Goal: Check status: Check status

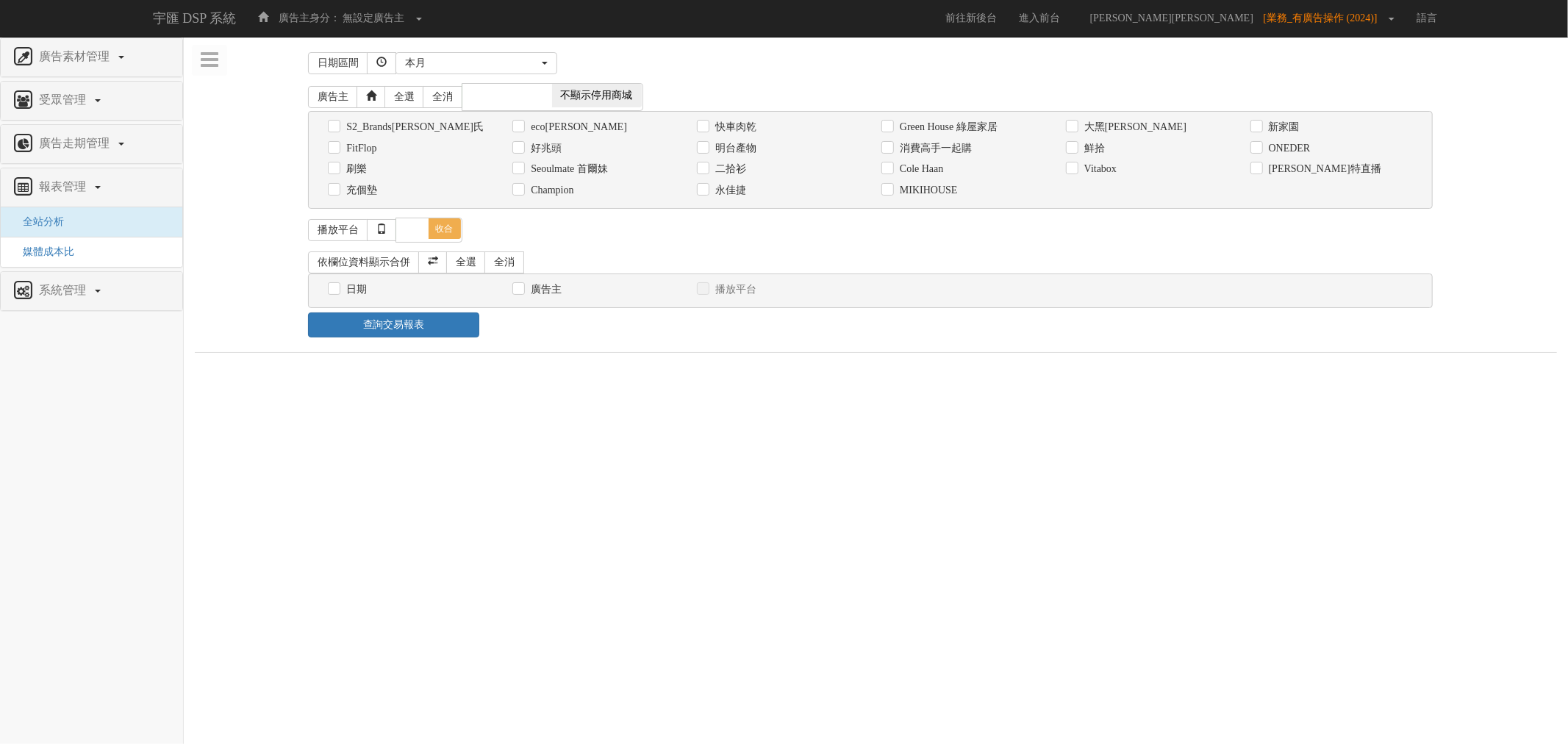
click at [959, 144] on label "消費高手一起購" at bounding box center [934, 149] width 76 height 15
click at [891, 144] on input "消費高手一起購" at bounding box center [886, 148] width 9 height 9
checkbox input "true"
click at [357, 297] on label "日期" at bounding box center [354, 290] width 24 height 15
click at [337, 294] on input "日期" at bounding box center [332, 289] width 9 height 9
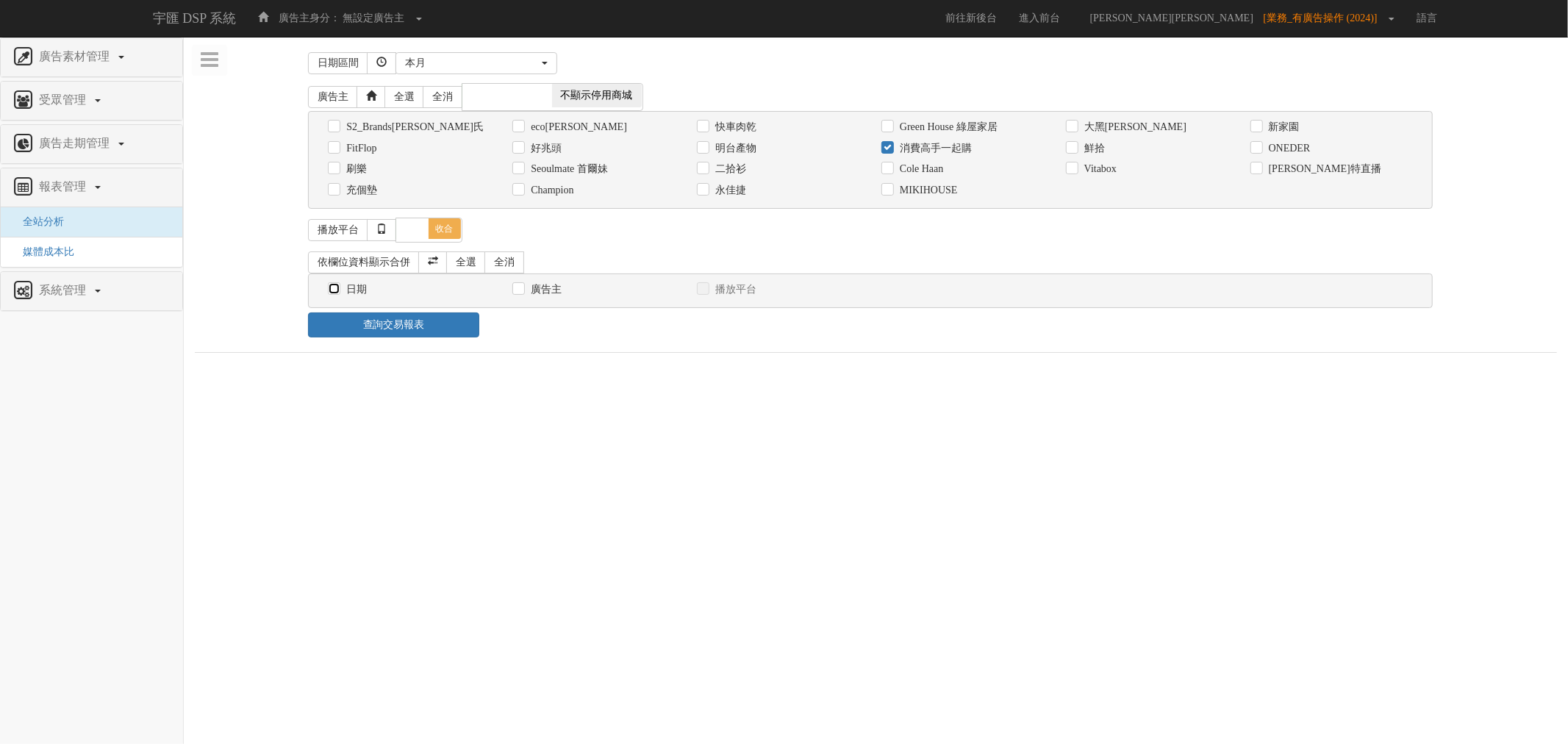
checkbox input "true"
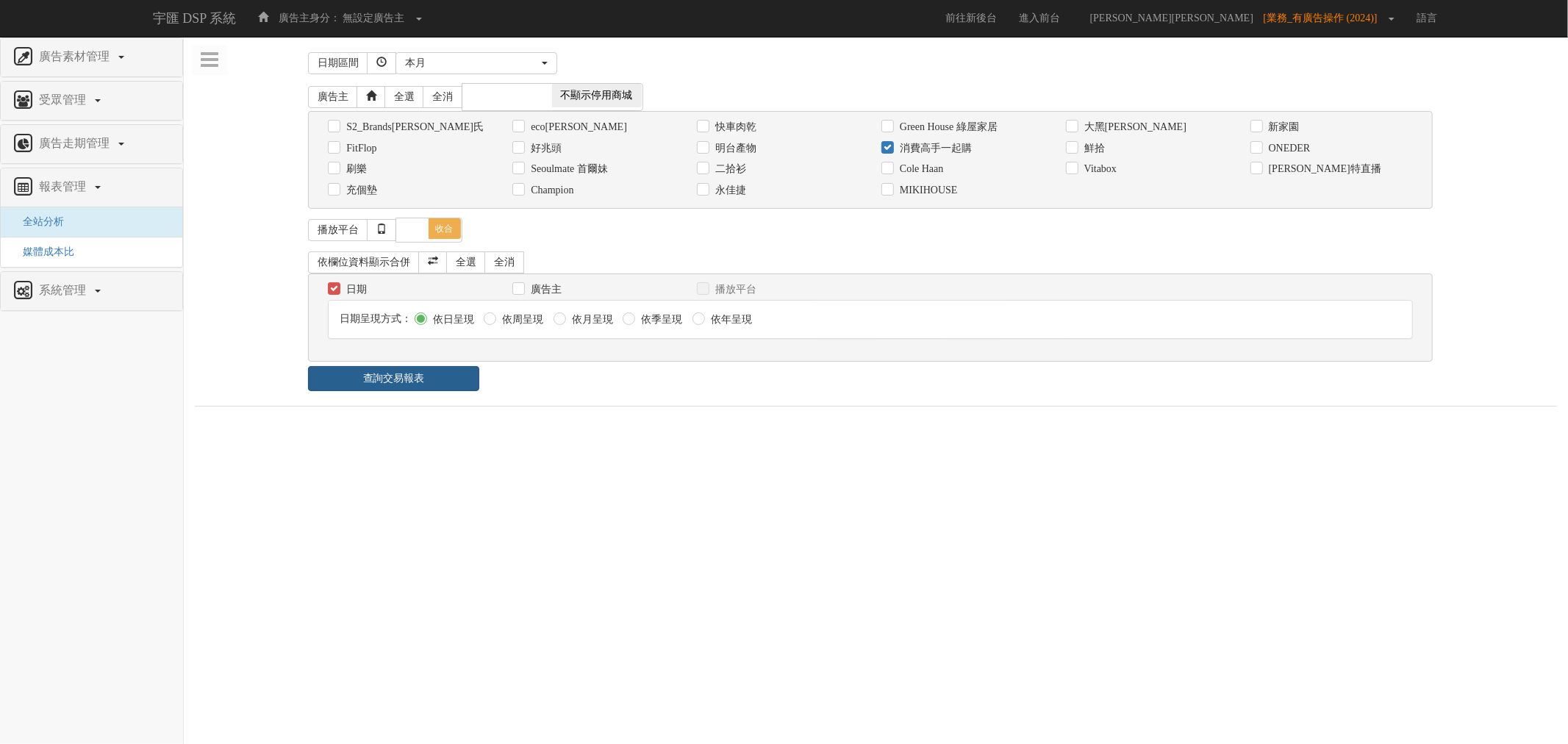
click at [422, 380] on link "查詢交易報表" at bounding box center [393, 379] width 170 height 25
click at [596, 402] on div "日期區間 昨天 本周 上週 本月 上月 過去7天 過去14天 過去30天 指定日期 本月 開始日期 2025-08-09 結束日期 2025-08-09 廣告…" at bounding box center [869, 426] width 1350 height 757
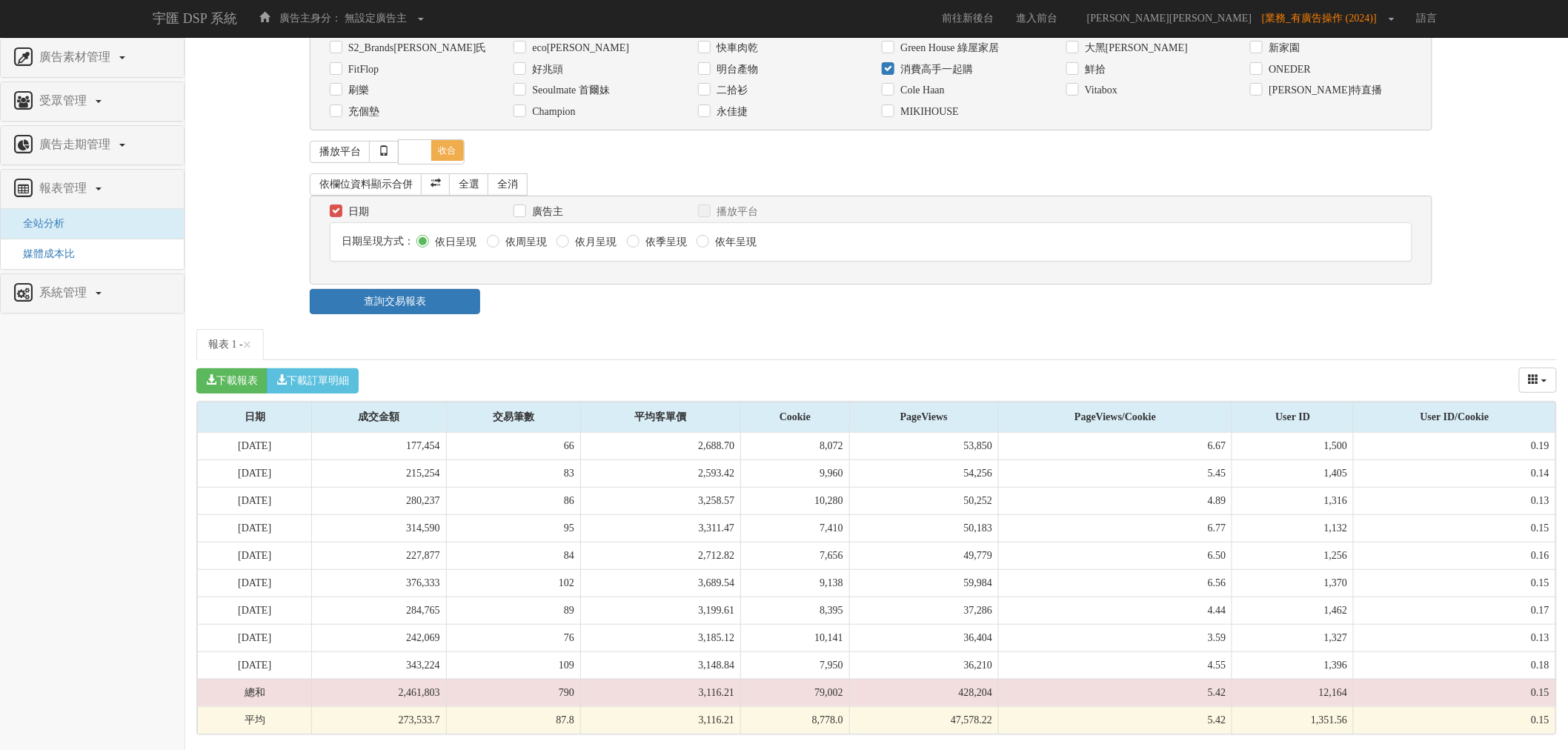
scroll to position [88, 0]
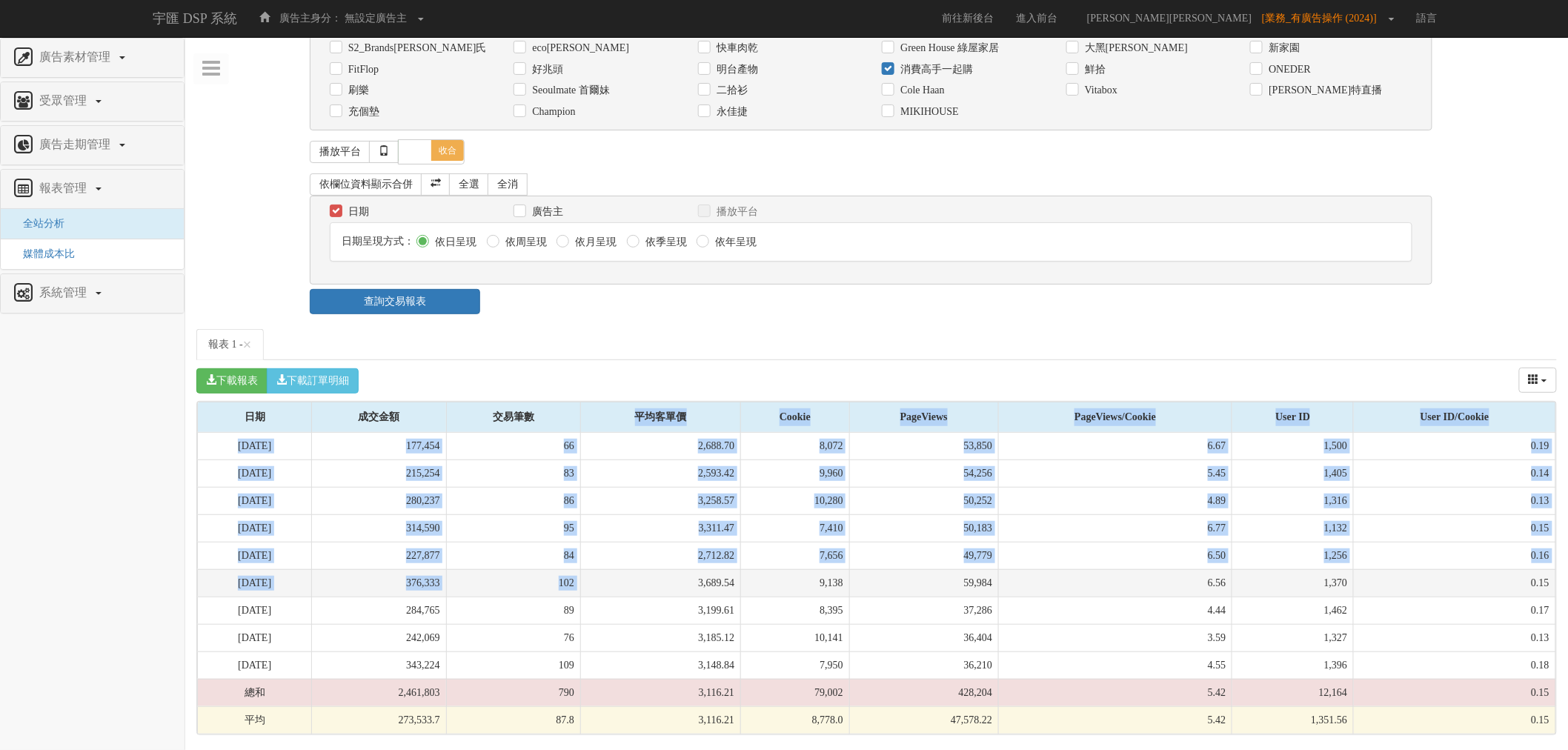
click at [675, 569] on table "日期 成交金額 交易筆數 平均客單價 Cookie PageViews PageViews/Cookie User ID User ID/Cookie 日期 …" at bounding box center [876, 567] width 1359 height 332
click at [675, 569] on td "3,689.54" at bounding box center [660, 582] width 160 height 28
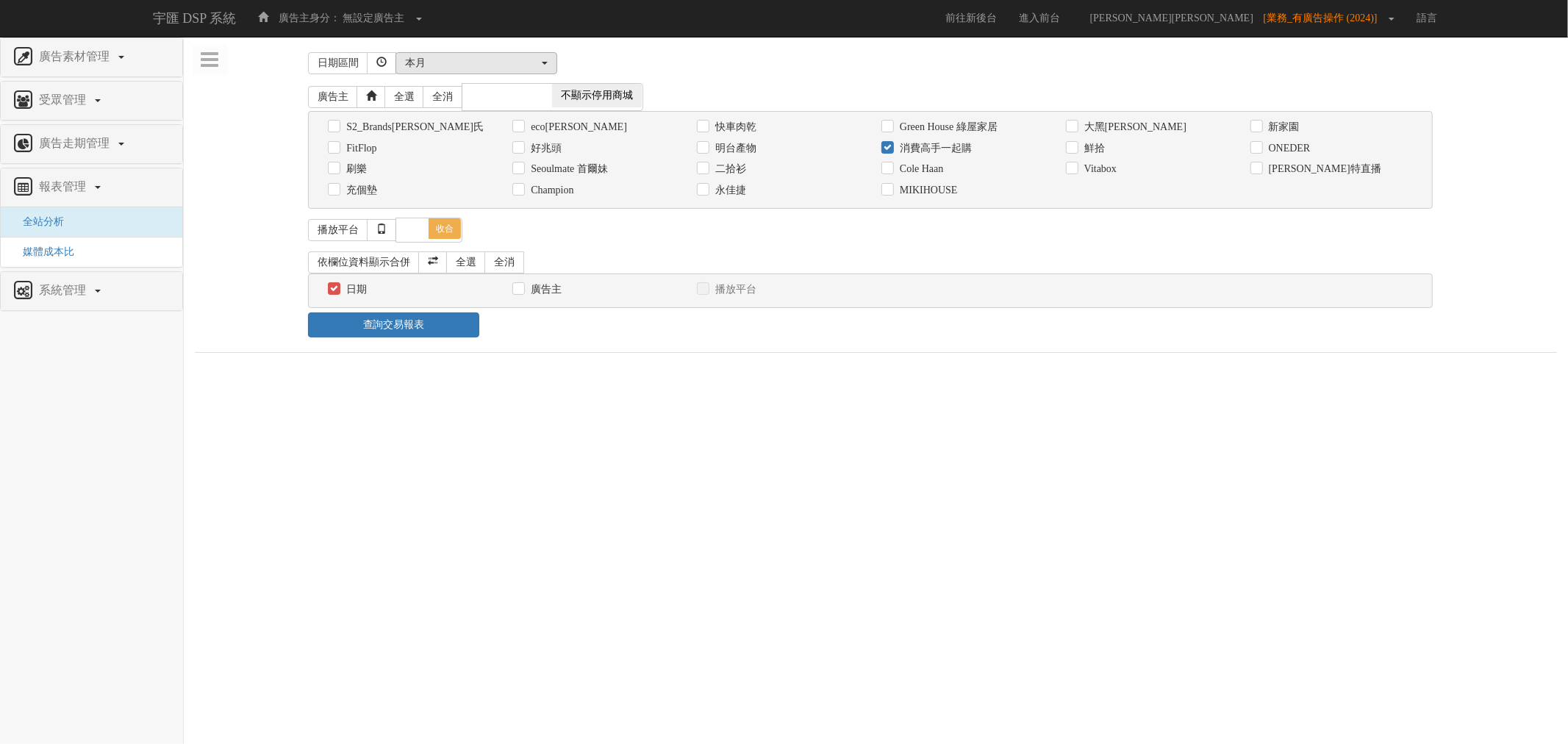
click at [495, 72] on div "日期區間 [DATE] 本[PERSON_NAME] 本月 上月 過去7天 過去14天 過去30天 指定日期 本月" at bounding box center [876, 63] width 1136 height 31
click at [494, 67] on div "本月" at bounding box center [472, 63] width 134 height 15
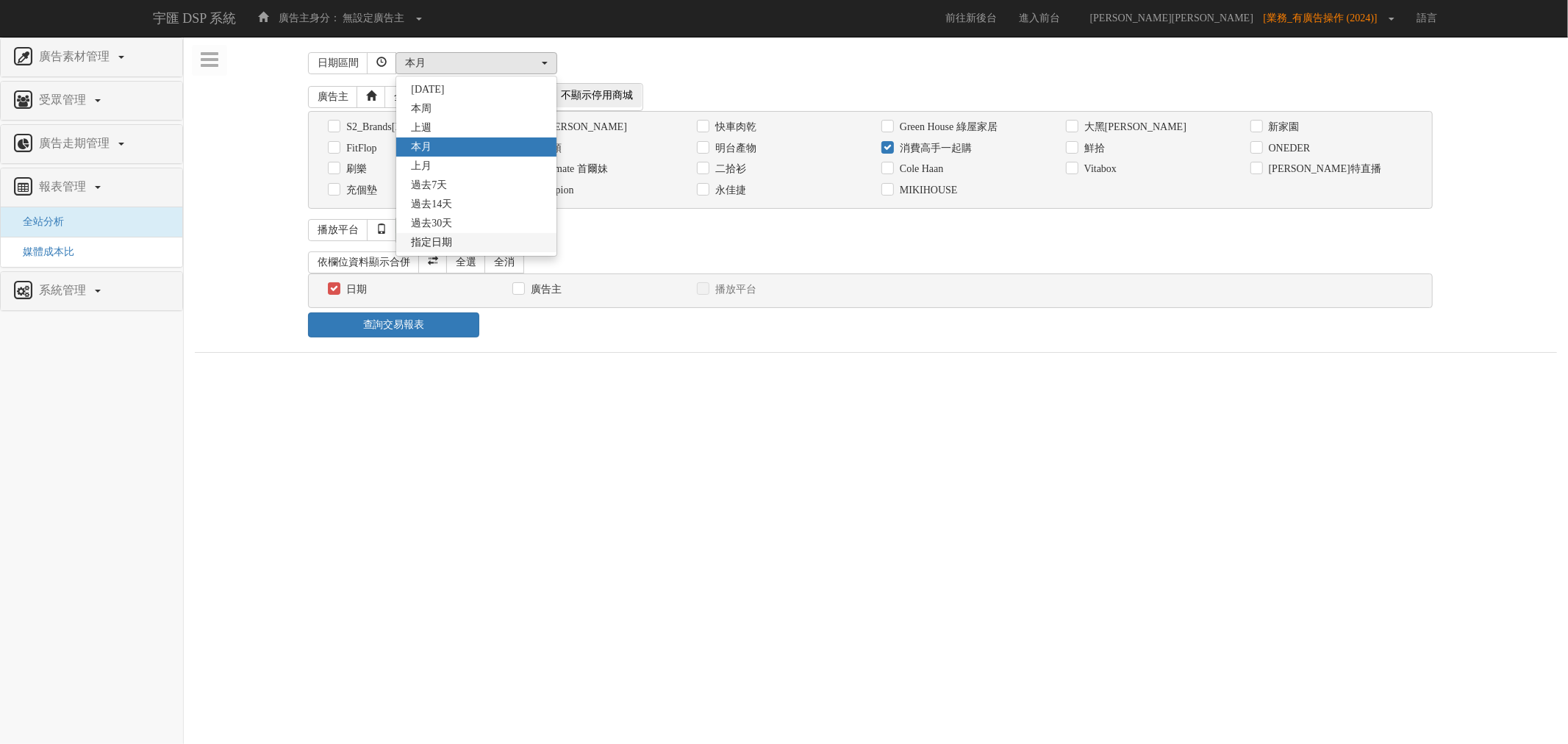
click at [468, 251] on link "指定日期" at bounding box center [477, 242] width 160 height 19
select select "Custom"
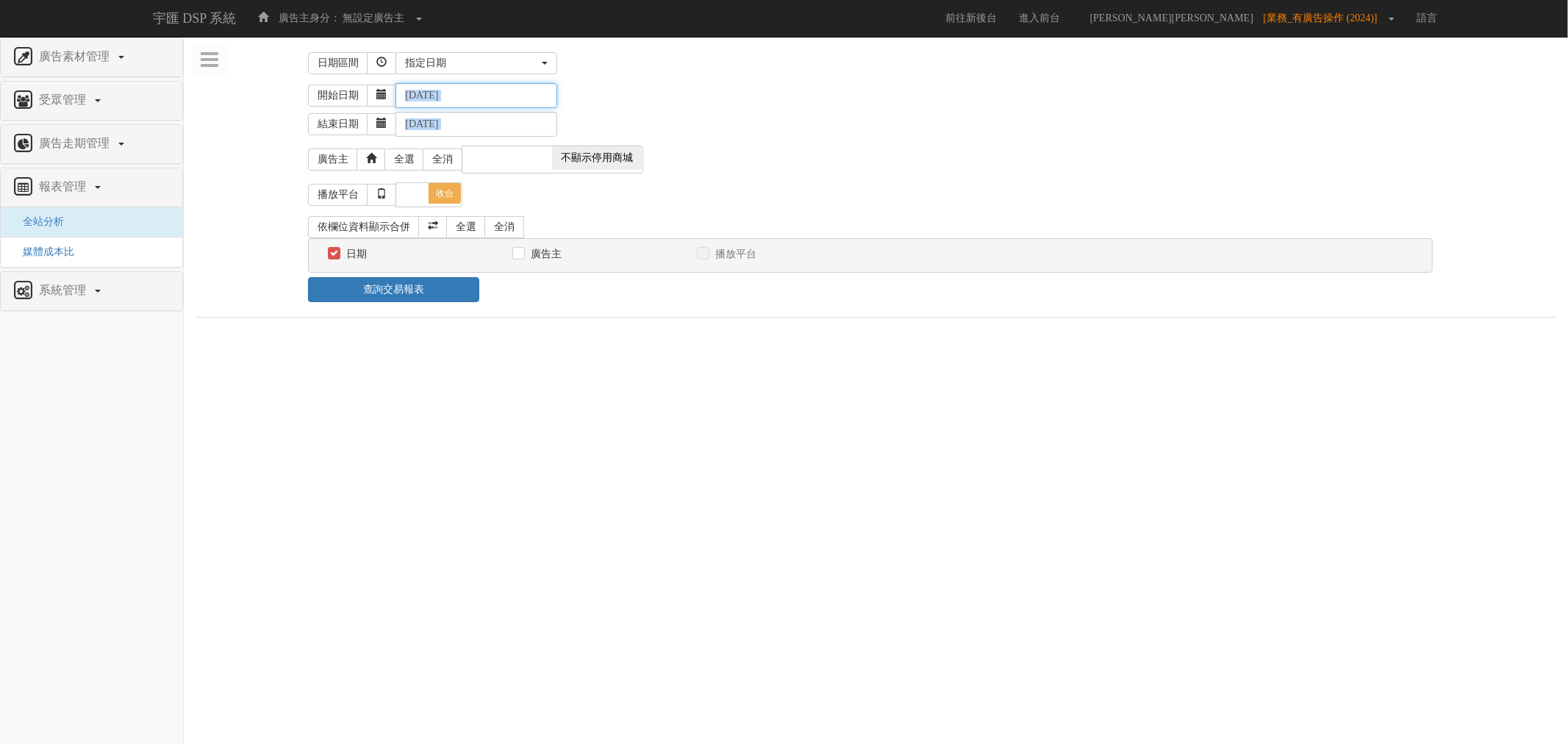
click at [432, 91] on input "[DATE]" at bounding box center [477, 96] width 162 height 25
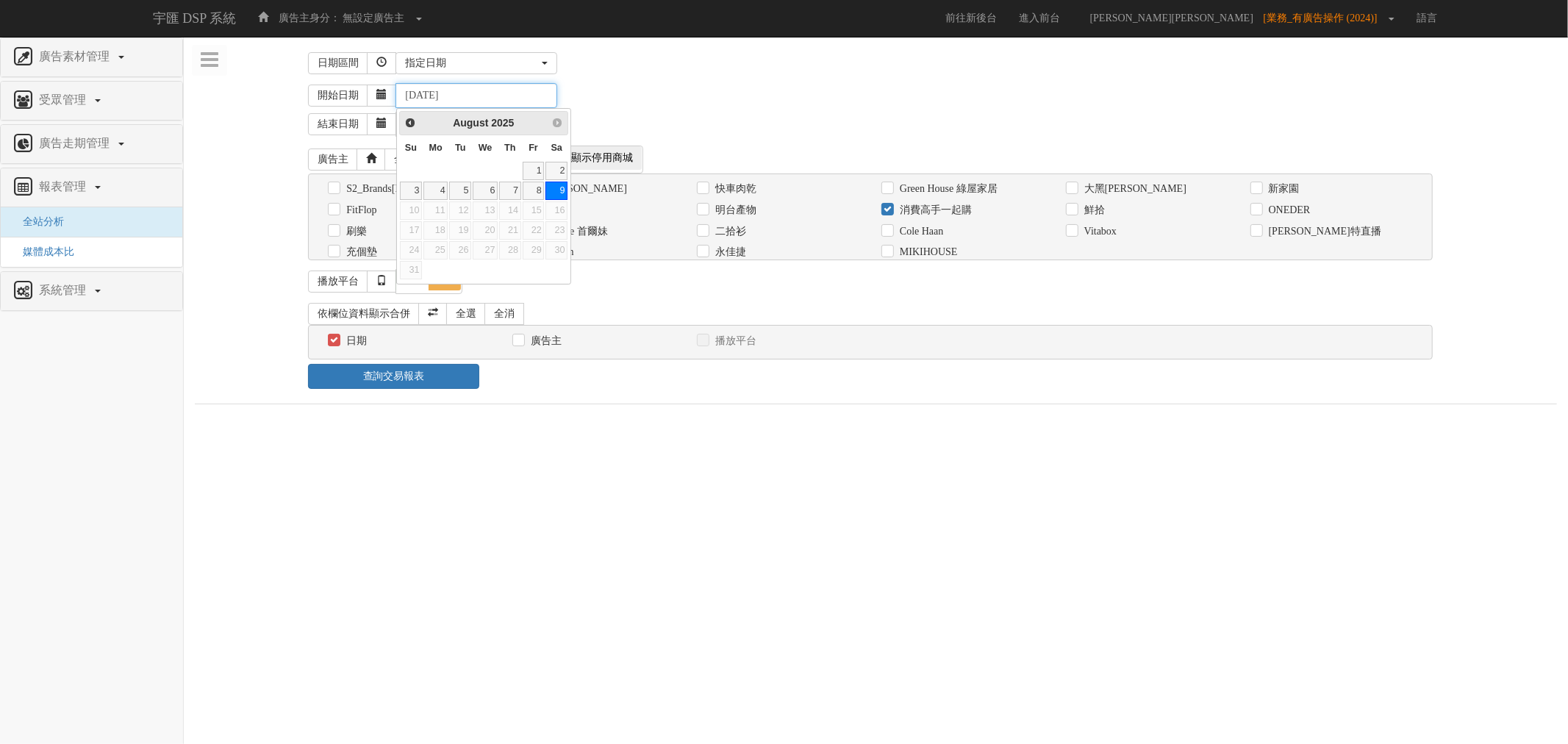
click at [428, 93] on input "[DATE]" at bounding box center [477, 96] width 162 height 25
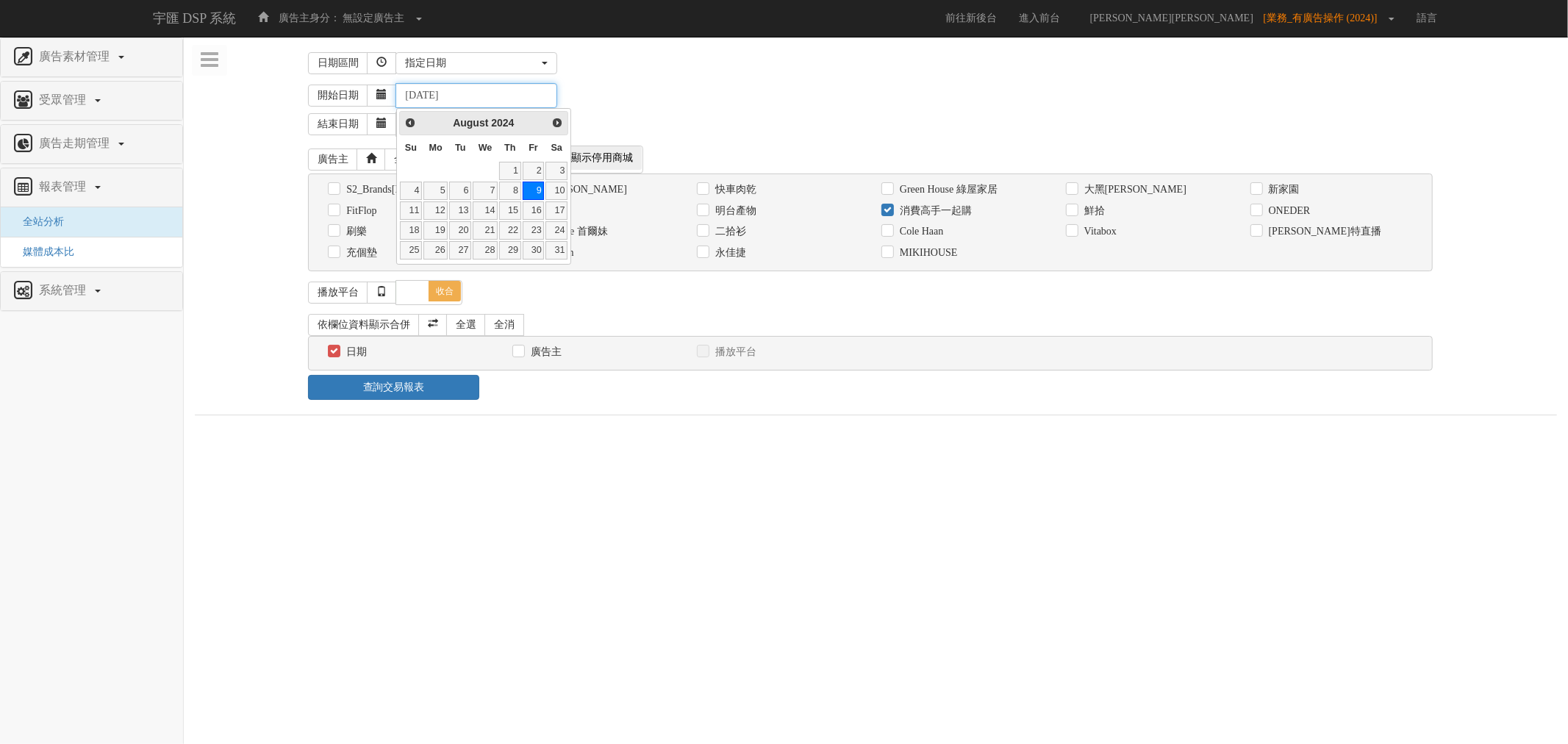
click at [485, 98] on input "[DATE]" at bounding box center [477, 96] width 162 height 25
type input "[DATE]"
click at [724, 77] on div "日期區間 [DATE] 本[PERSON_NAME] 本月 上月 過去7天 過去14天 過去30天 指定日期 指定日期 [DATE] 本[PERSON_NAM…" at bounding box center [876, 63] width 1136 height 31
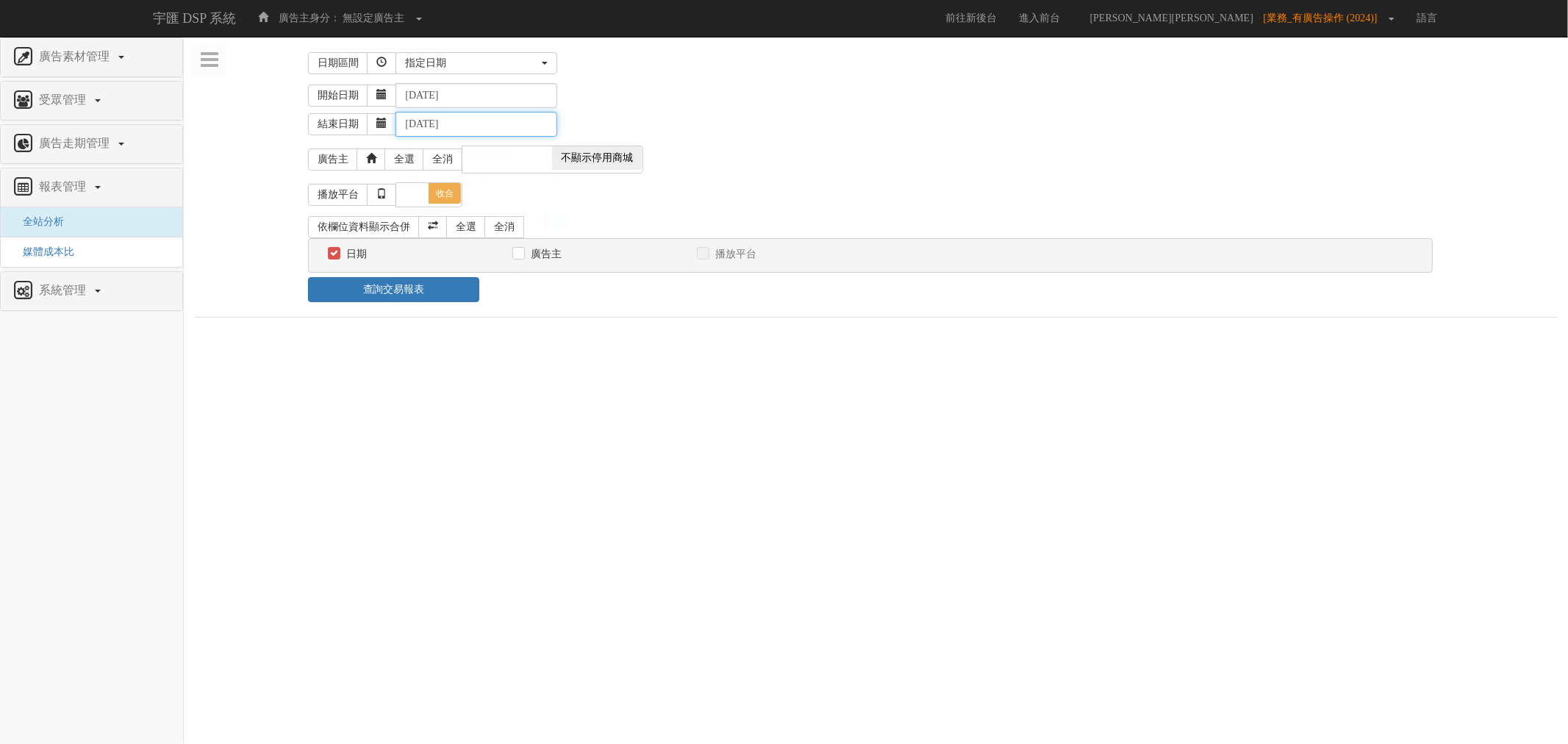
click at [429, 126] on input "[DATE]" at bounding box center [477, 124] width 162 height 25
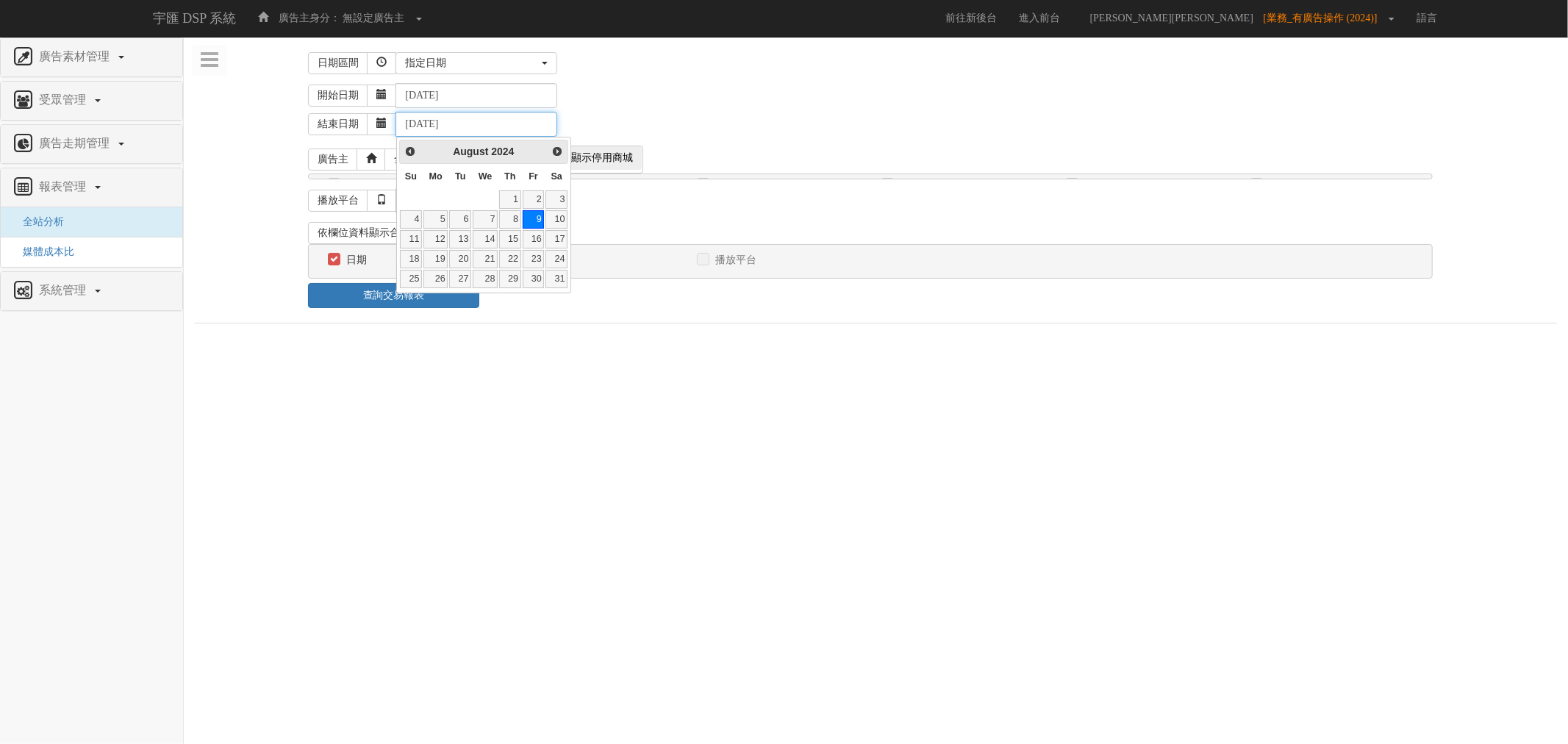
click at [493, 124] on input "[DATE]" at bounding box center [477, 124] width 162 height 25
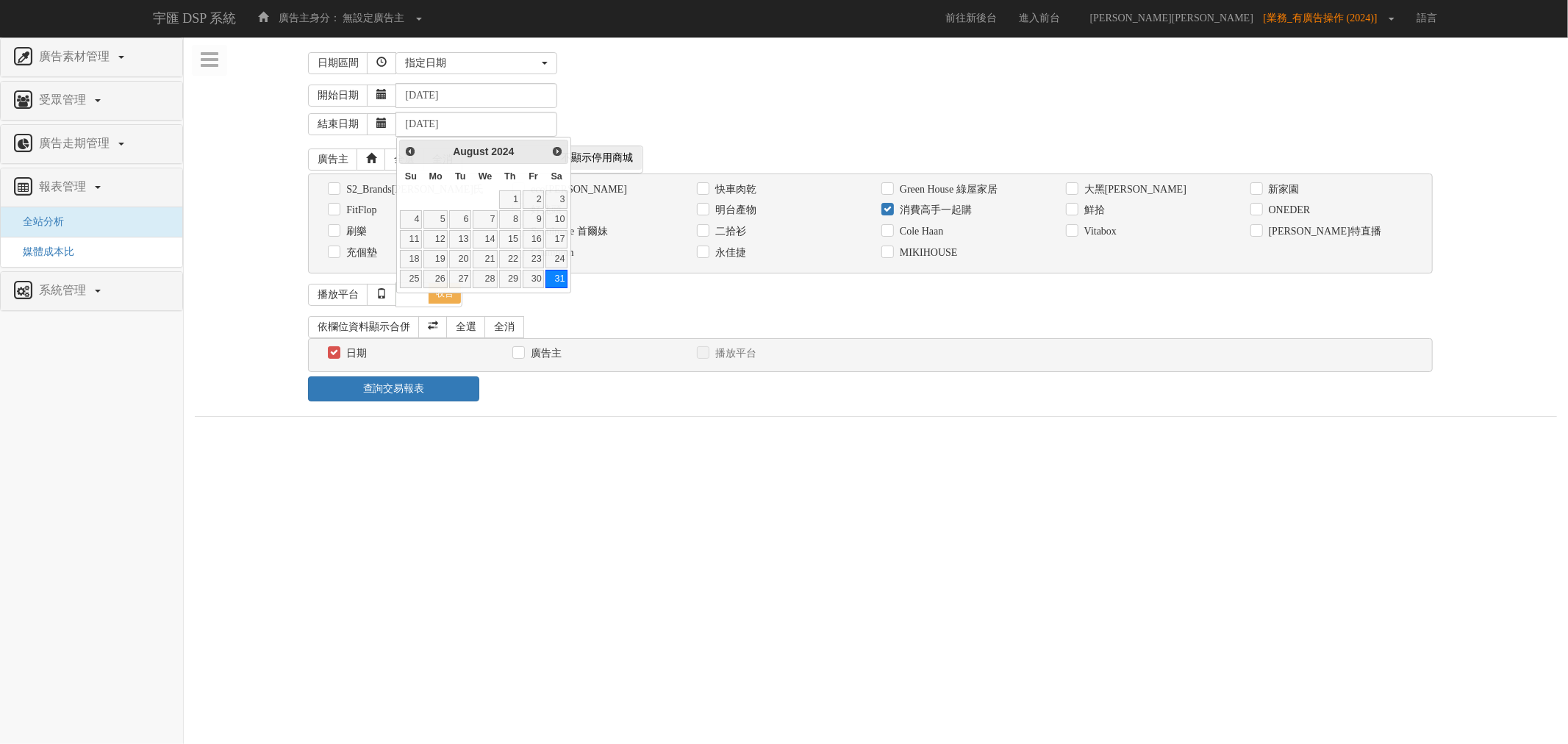
click at [680, 99] on div "開始日期 [DATE]" at bounding box center [933, 96] width 1249 height 25
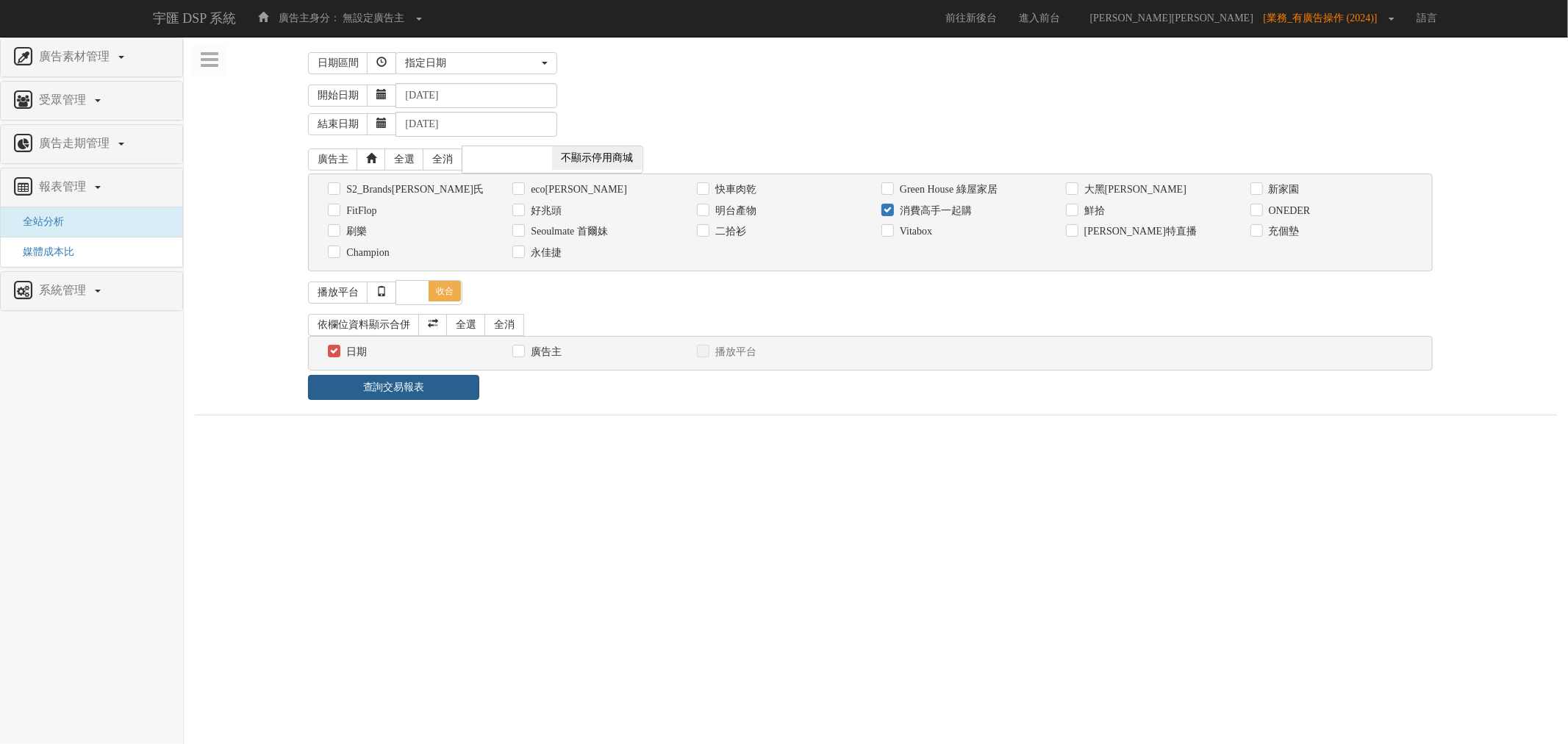
click at [459, 392] on link "查詢交易報表" at bounding box center [393, 387] width 170 height 25
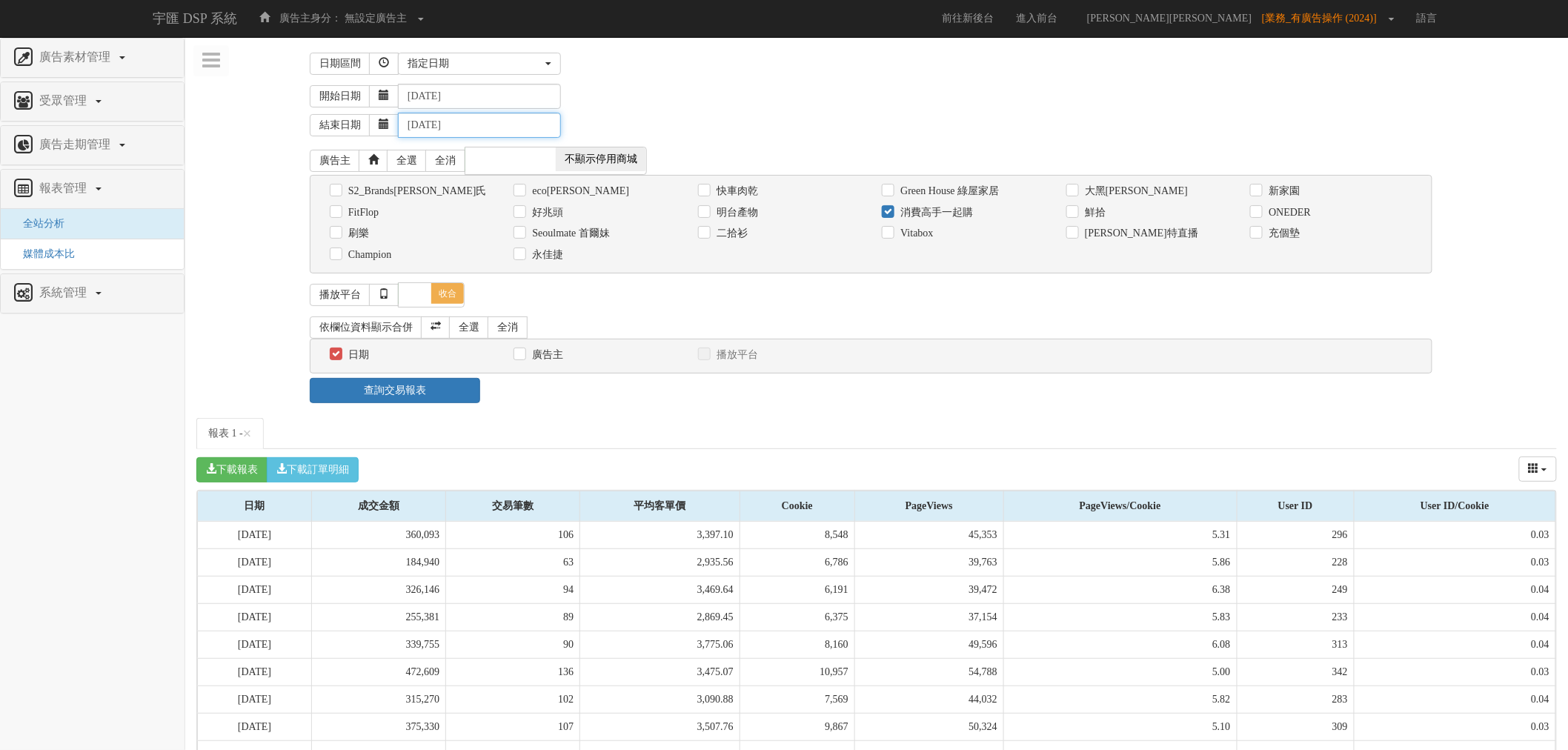
click at [490, 124] on input "[DATE]" at bounding box center [479, 125] width 163 height 25
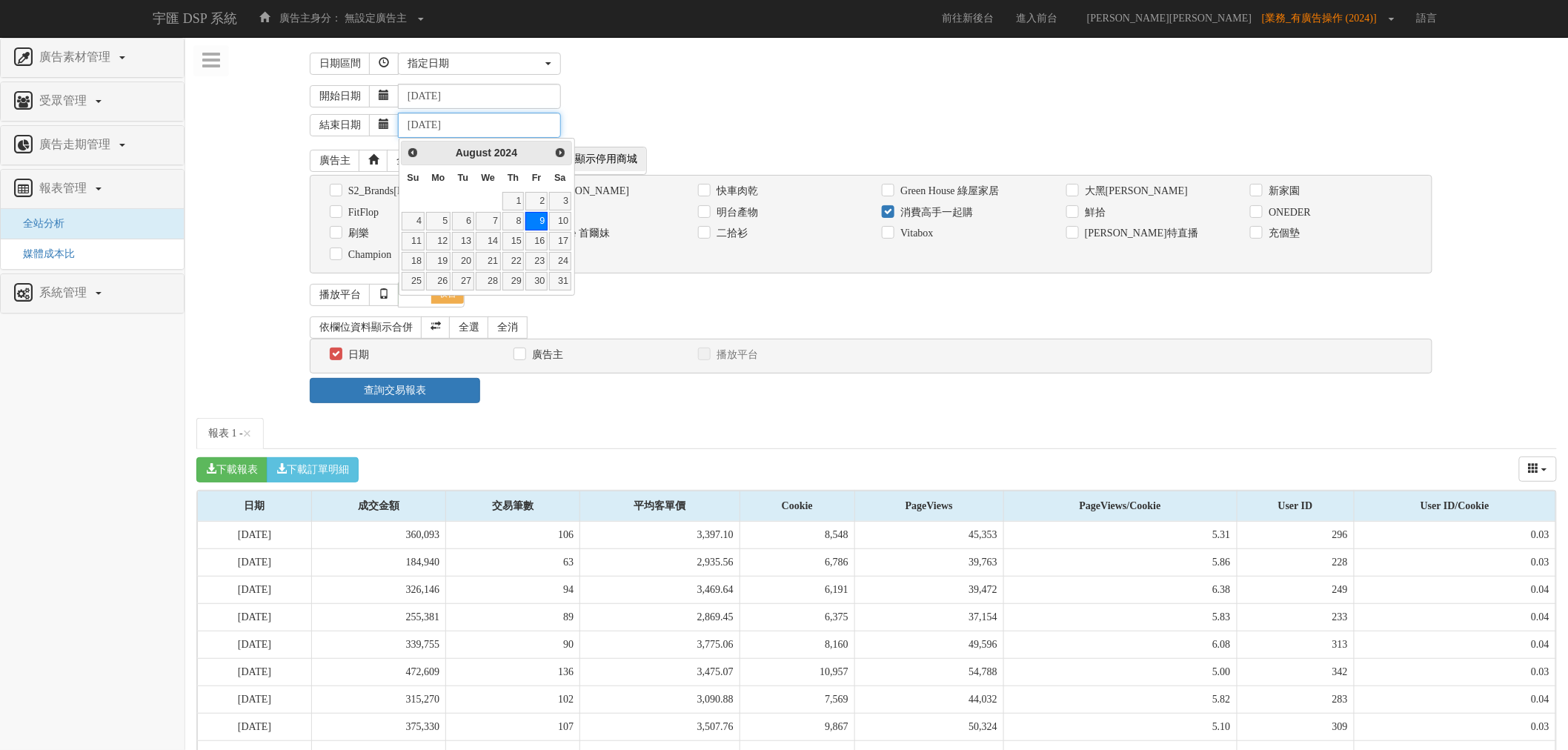
type input "[DATE]"
click at [685, 119] on div "結束日期 [DATE]" at bounding box center [933, 123] width 1247 height 29
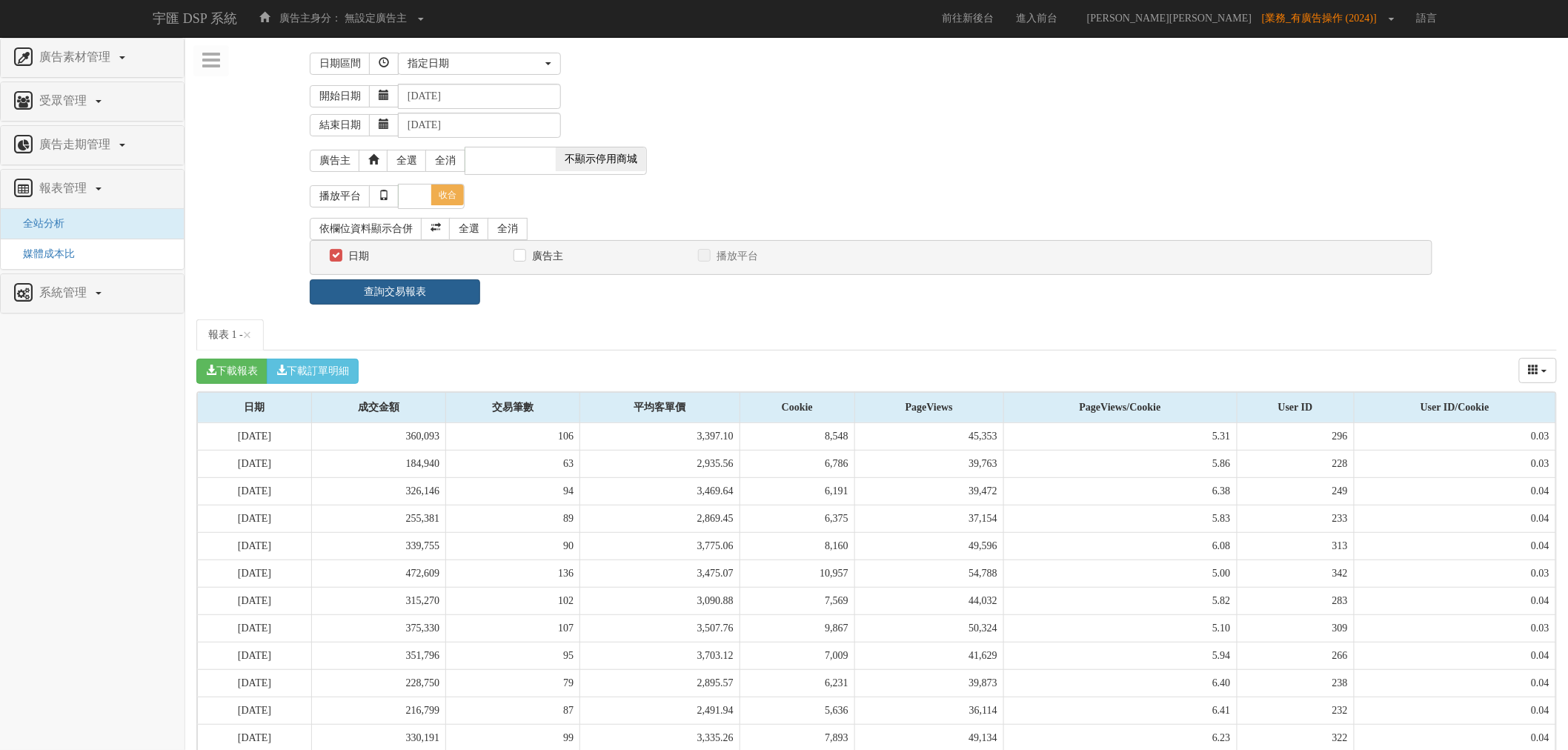
click at [450, 302] on link "查詢交易報表" at bounding box center [395, 292] width 171 height 25
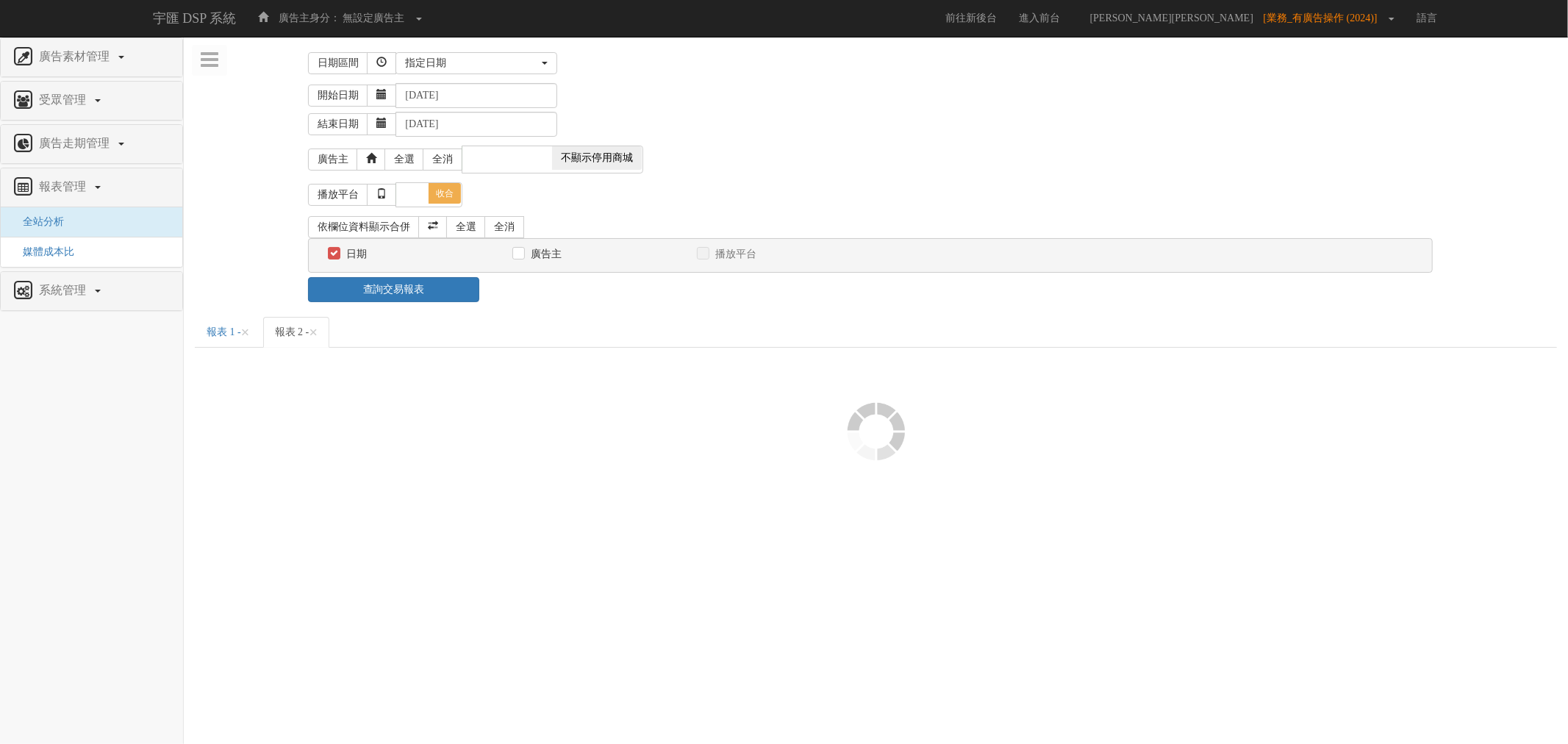
click at [483, 348] on ul "報表 1 - × 報表 2 - ×" at bounding box center [876, 332] width 1363 height 31
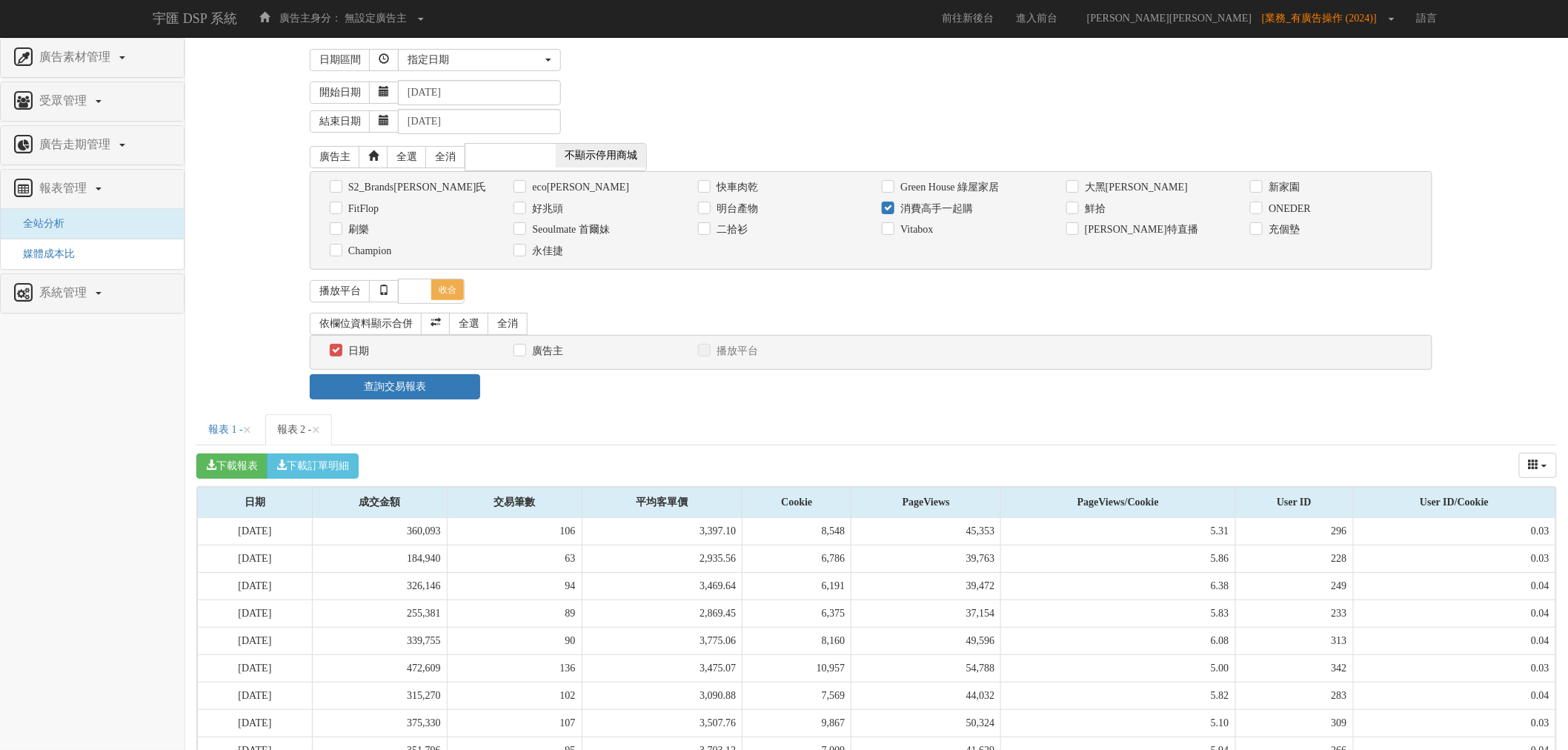
scroll to position [95, 0]
